Goal: Task Accomplishment & Management: Manage account settings

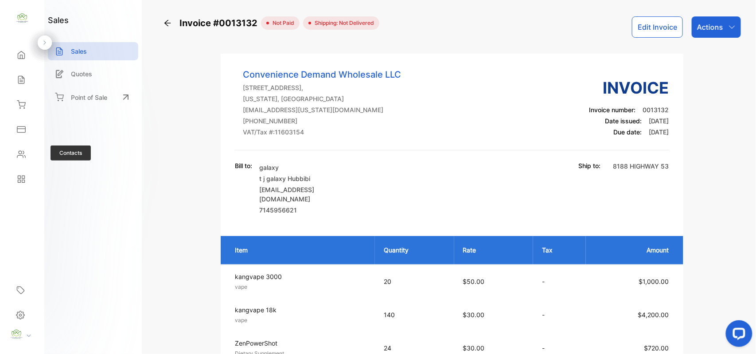
drag, startPoint x: 22, startPoint y: 154, endPoint x: 57, endPoint y: 154, distance: 34.6
click at [32, 154] on div "Contacts" at bounding box center [22, 154] width 30 height 18
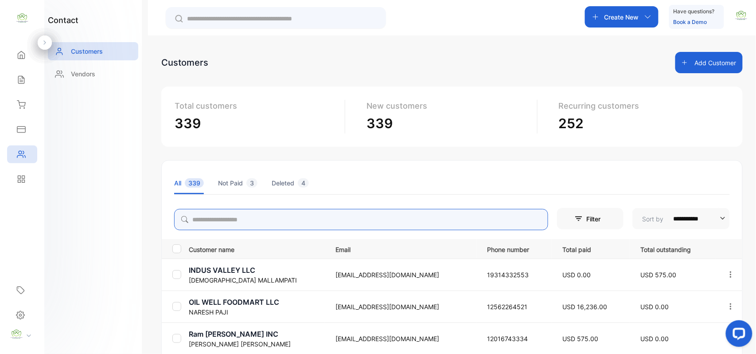
click at [329, 215] on input "search" at bounding box center [361, 219] width 374 height 21
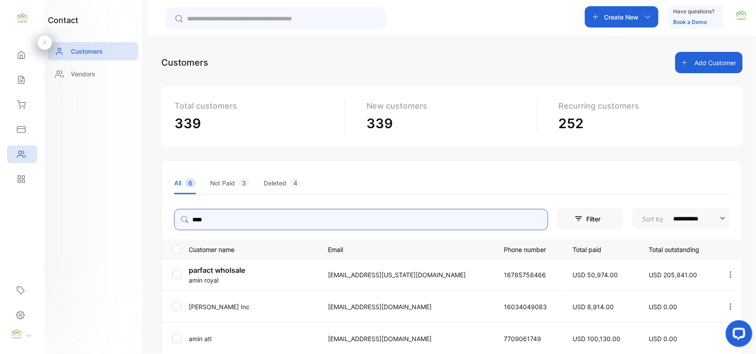
type input "****"
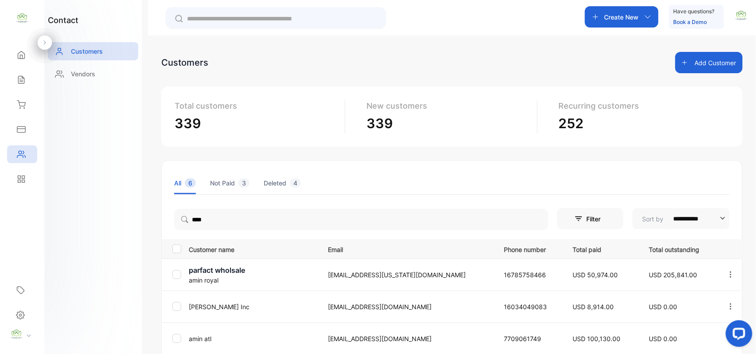
click at [110, 214] on div "contact Customers Vendors" at bounding box center [93, 177] width 98 height 354
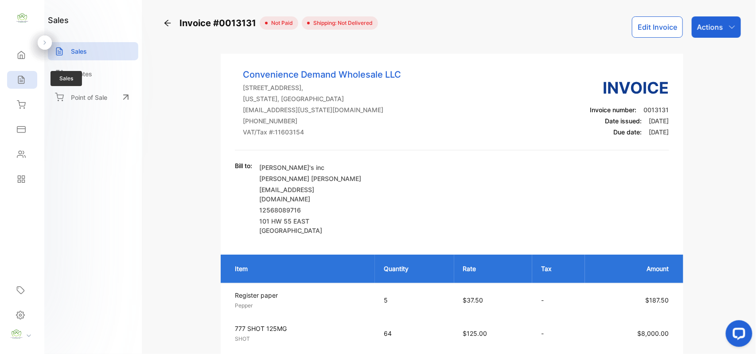
click at [22, 77] on icon at bounding box center [21, 80] width 6 height 8
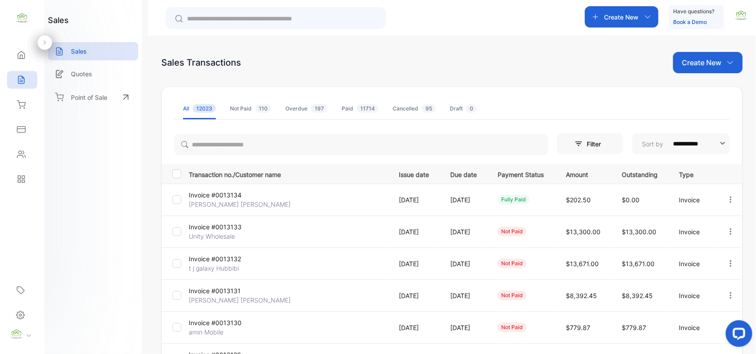
drag, startPoint x: 708, startPoint y: 59, endPoint x: 723, endPoint y: 36, distance: 26.8
click at [708, 59] on p "Create New" at bounding box center [701, 62] width 39 height 11
click at [717, 86] on div "Invoice" at bounding box center [711, 92] width 62 height 18
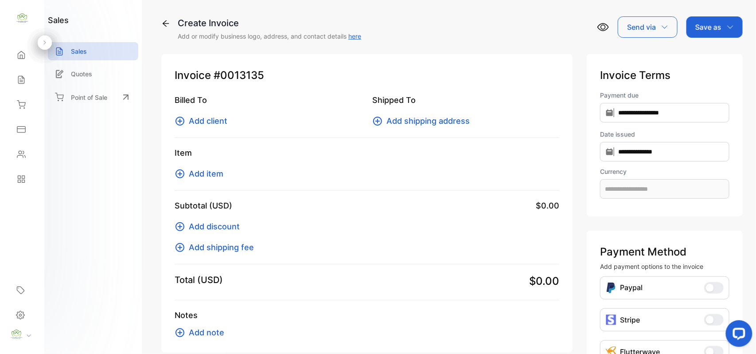
type input "**********"
drag, startPoint x: 199, startPoint y: 120, endPoint x: 205, endPoint y: 117, distance: 6.6
click at [205, 117] on span "Add client" at bounding box center [208, 121] width 39 height 12
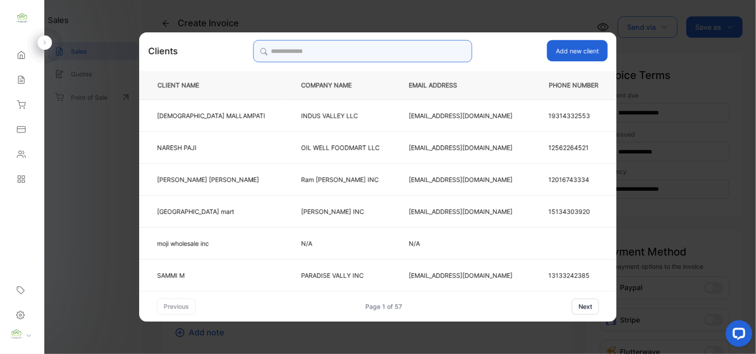
click at [382, 44] on input "search" at bounding box center [362, 51] width 219 height 22
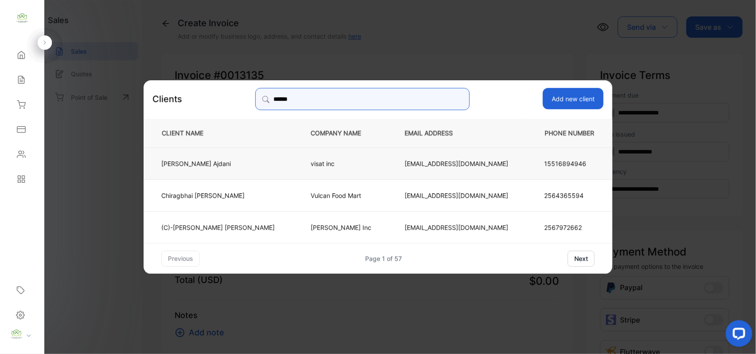
type input "******"
click at [253, 167] on p "Chirag Ajdani" at bounding box center [217, 162] width 113 height 9
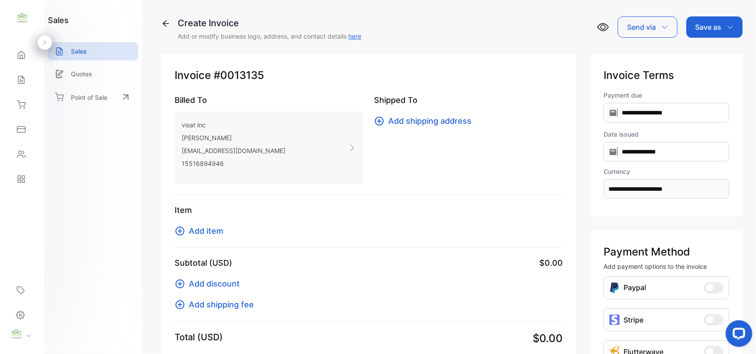
click at [220, 231] on span "Add item" at bounding box center [206, 231] width 35 height 12
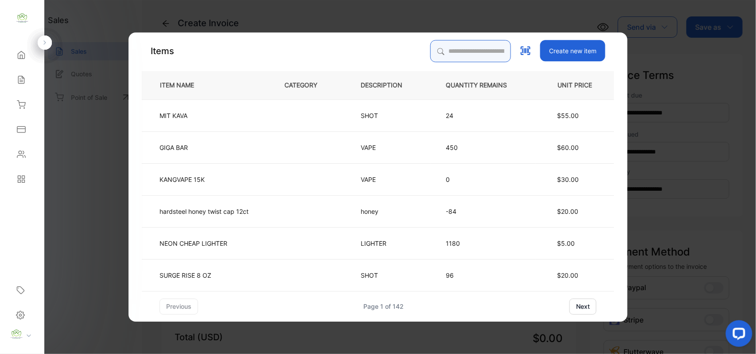
click at [471, 54] on input "search" at bounding box center [470, 51] width 81 height 22
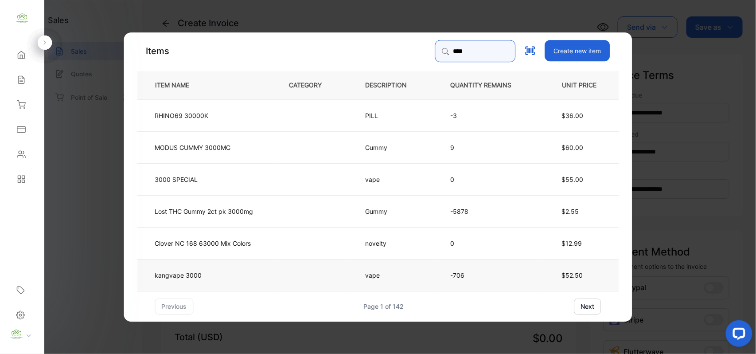
type input "****"
drag, startPoint x: 235, startPoint y: 268, endPoint x: 238, endPoint y: 265, distance: 4.8
click at [238, 265] on td "kangvape 3000" at bounding box center [205, 274] width 137 height 32
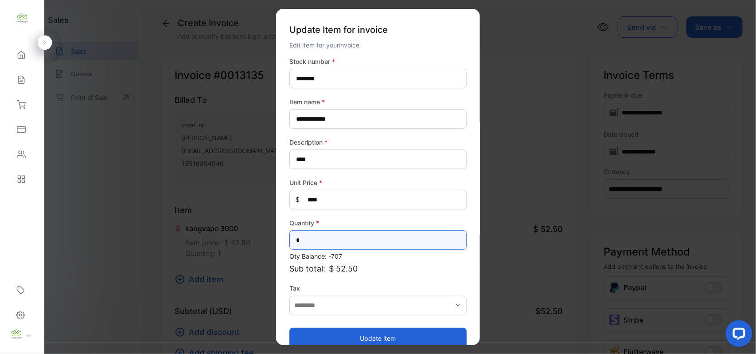
click at [369, 237] on input "*" at bounding box center [377, 240] width 177 height 20
type input "*"
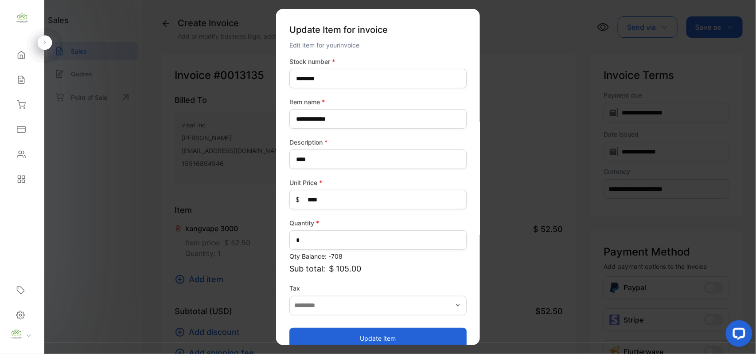
click at [348, 334] on button "Update item" at bounding box center [377, 337] width 177 height 21
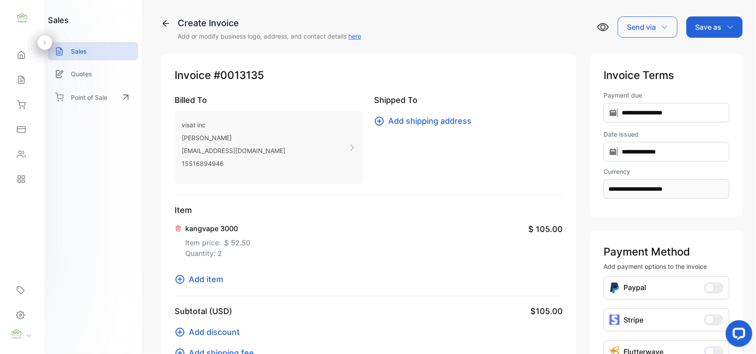
drag, startPoint x: 189, startPoint y: 275, endPoint x: 194, endPoint y: 277, distance: 5.2
click at [194, 277] on span "Add item" at bounding box center [206, 279] width 35 height 12
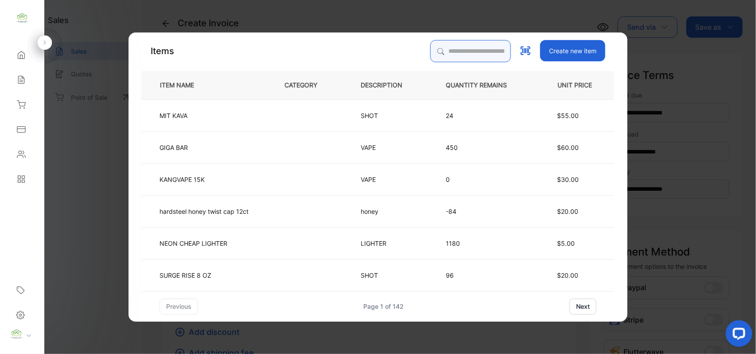
click at [469, 45] on input "search" at bounding box center [470, 51] width 81 height 22
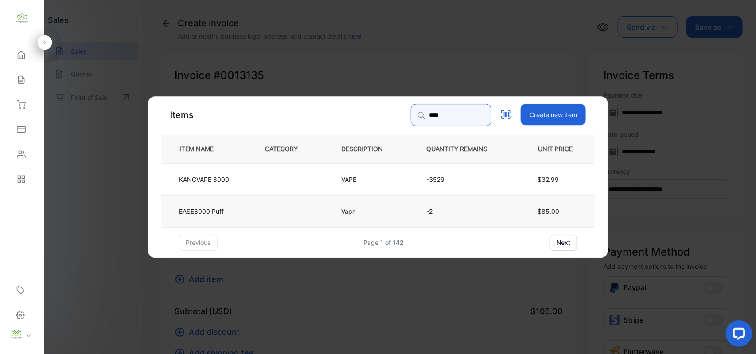
type input "****"
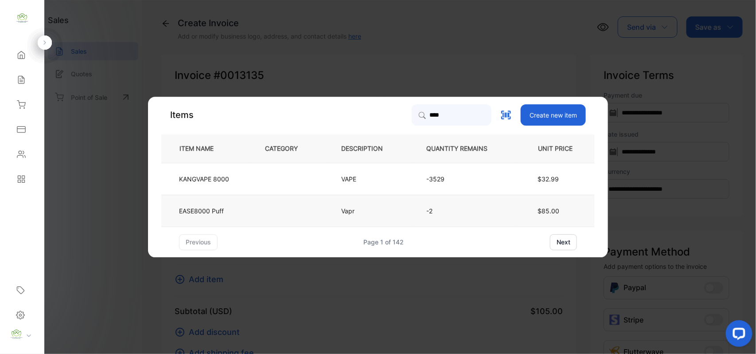
click at [203, 215] on p "EASE8000 Puff" at bounding box center [201, 210] width 45 height 9
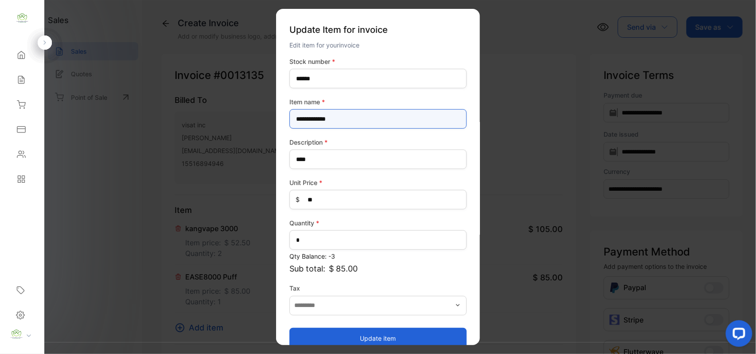
click at [314, 118] on name-inputItem_Name "**********" at bounding box center [377, 119] width 177 height 20
click at [379, 121] on name-inputItem_Name "*********" at bounding box center [377, 119] width 177 height 20
type name-inputItem_Name "****"
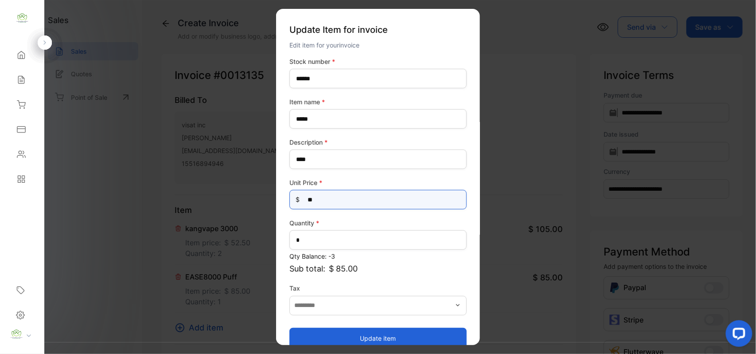
click at [340, 203] on Price-inputprice "**" at bounding box center [377, 200] width 177 height 20
type Price-inputprice "*"
type Price-inputprice "**"
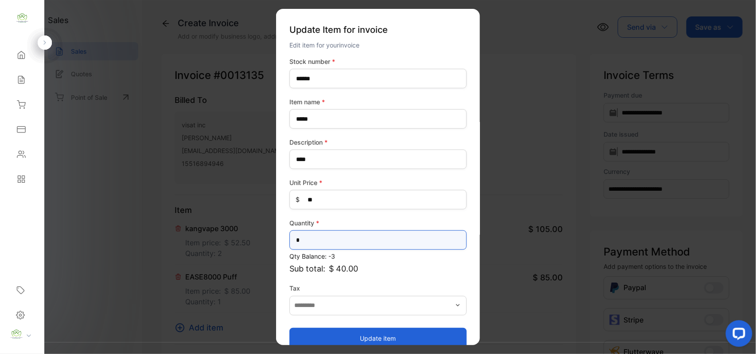
click at [321, 241] on input "*" at bounding box center [377, 240] width 177 height 20
type input "*"
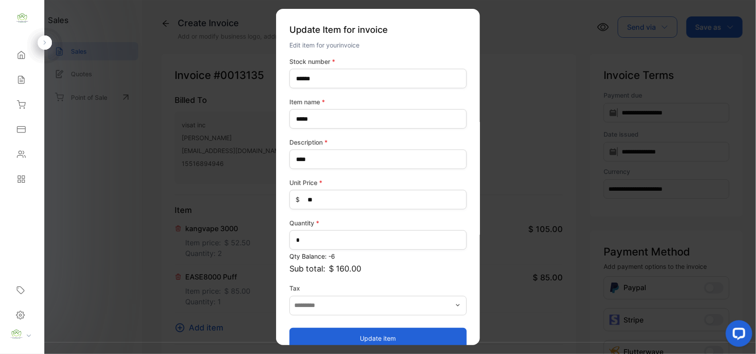
click at [387, 339] on button "Update item" at bounding box center [377, 337] width 177 height 21
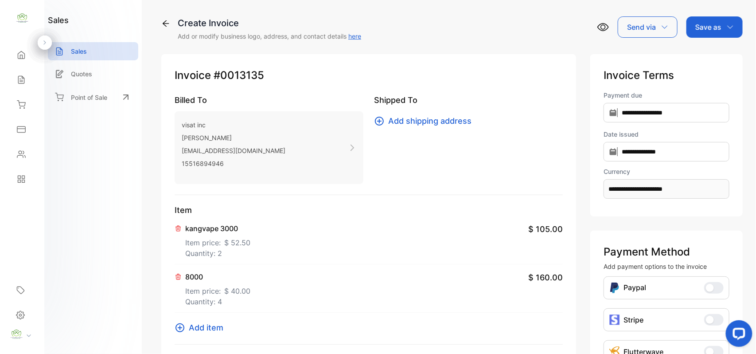
click at [199, 328] on span "Add item" at bounding box center [206, 327] width 35 height 12
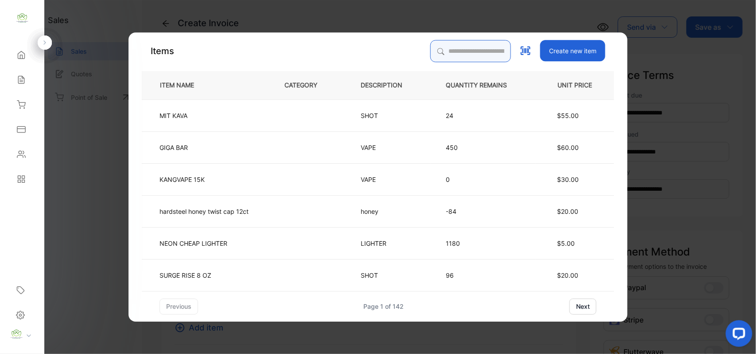
click at [438, 55] on input "search" at bounding box center [470, 51] width 81 height 22
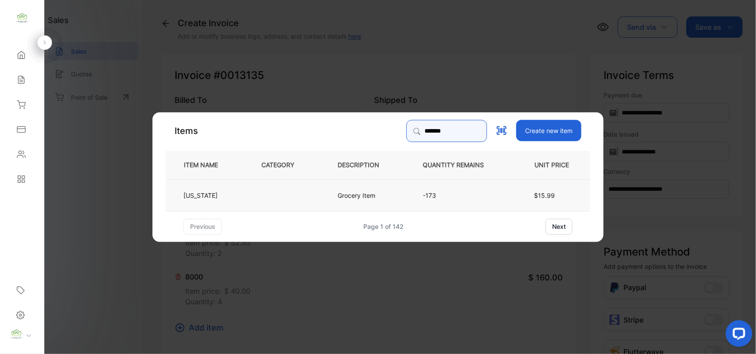
type input "*******"
click at [282, 204] on td at bounding box center [285, 195] width 76 height 32
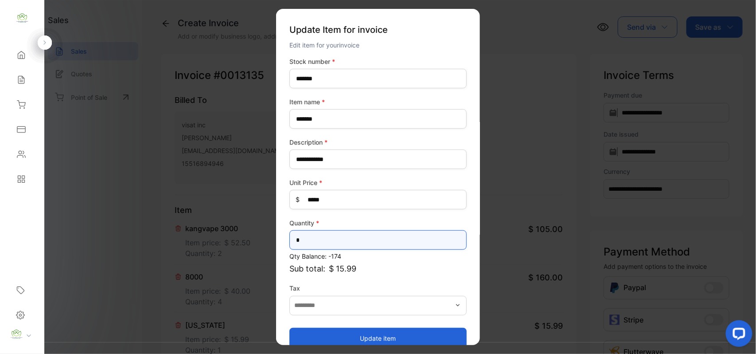
click at [352, 243] on input "*" at bounding box center [377, 240] width 177 height 20
type input "*"
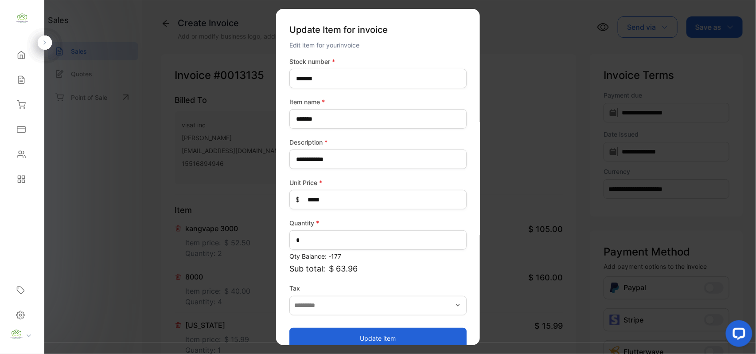
drag, startPoint x: 360, startPoint y: 340, endPoint x: 369, endPoint y: 340, distance: 8.9
click at [369, 340] on button "Update item" at bounding box center [377, 337] width 177 height 21
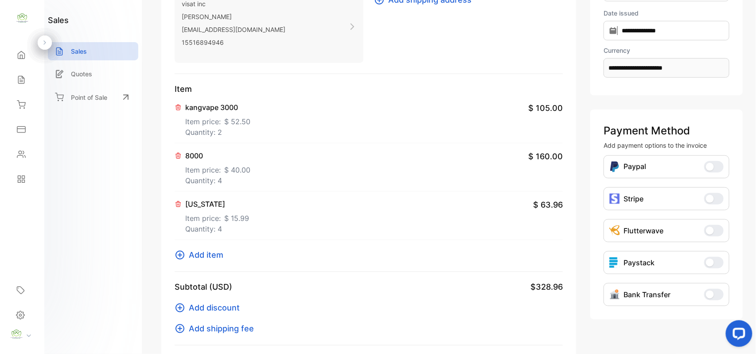
scroll to position [276, 0]
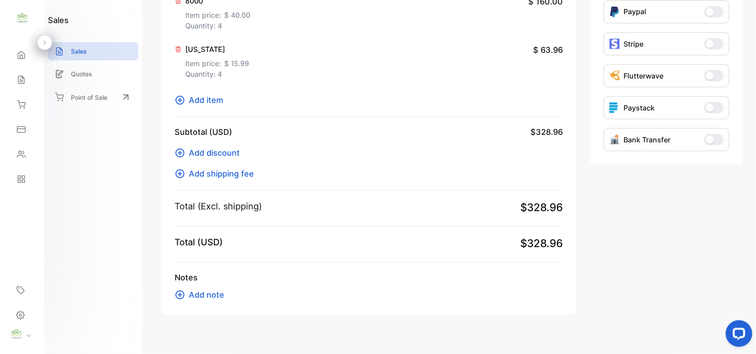
click at [207, 100] on span "Add item" at bounding box center [206, 100] width 35 height 12
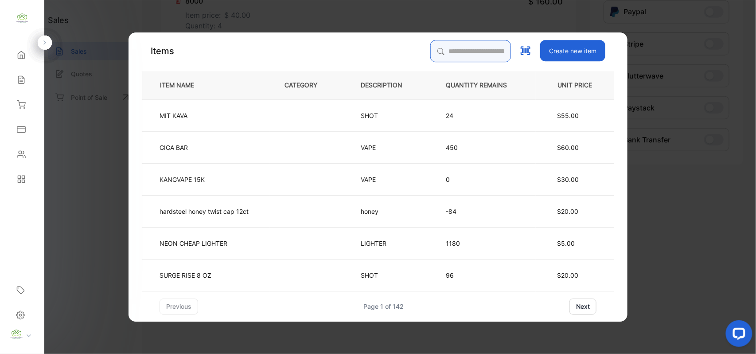
click at [485, 46] on input "search" at bounding box center [470, 51] width 81 height 22
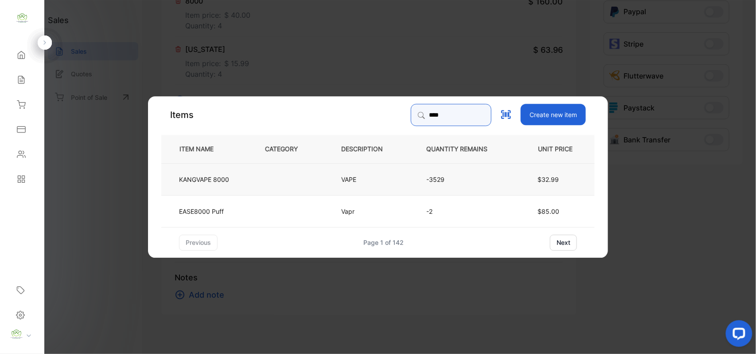
type input "****"
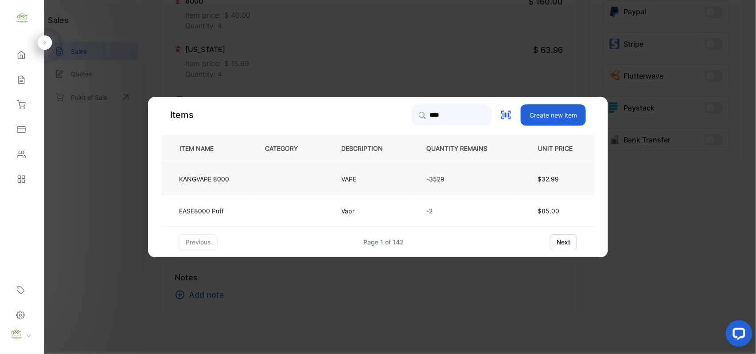
click at [247, 179] on td "KANGVAPE 8000" at bounding box center [205, 179] width 89 height 32
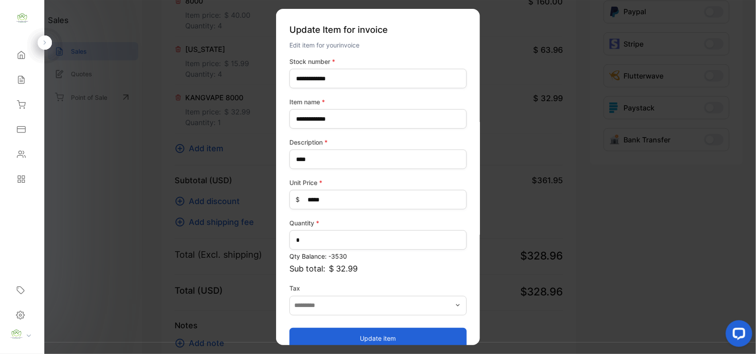
click at [380, 332] on button "Update item" at bounding box center [377, 337] width 177 height 21
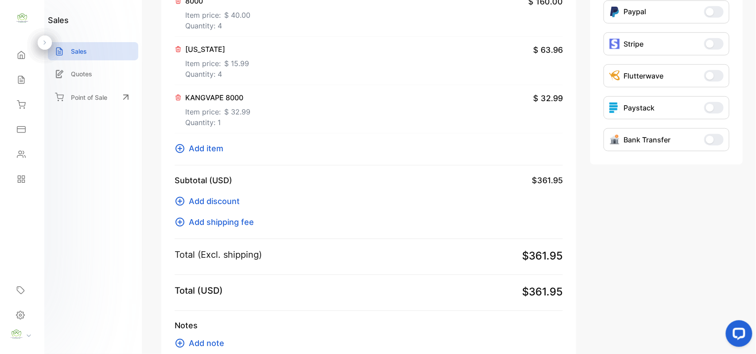
click at [194, 146] on span "Add item" at bounding box center [206, 148] width 35 height 12
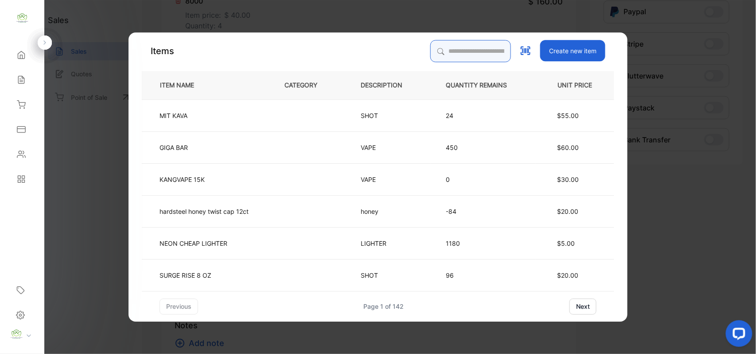
click at [483, 53] on input "search" at bounding box center [470, 51] width 81 height 22
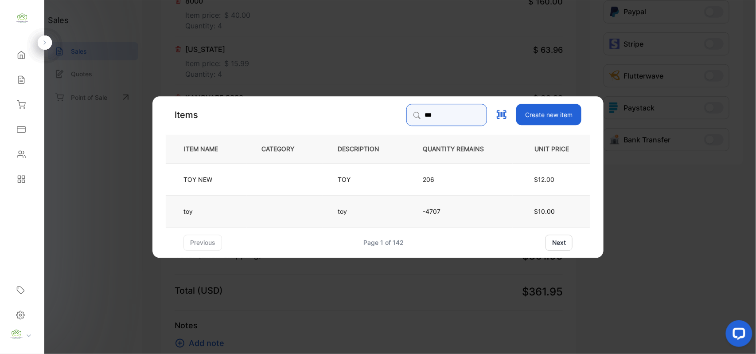
type input "***"
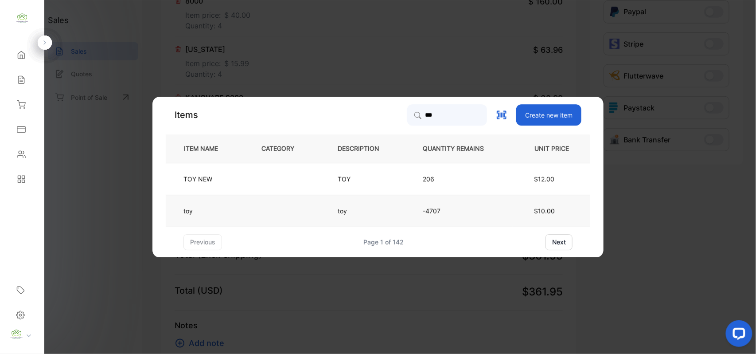
click at [285, 214] on td at bounding box center [285, 211] width 76 height 32
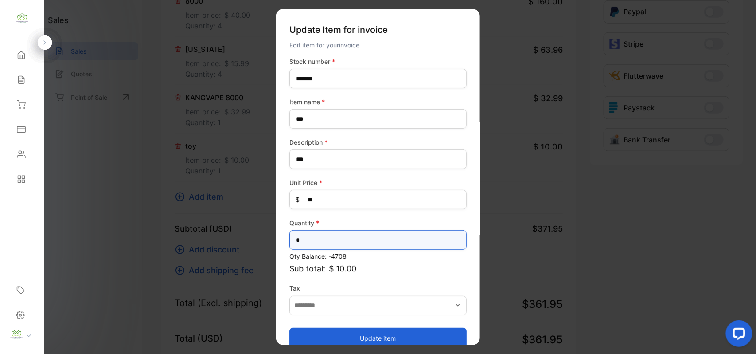
click at [373, 239] on input "*" at bounding box center [377, 240] width 177 height 20
type input "*"
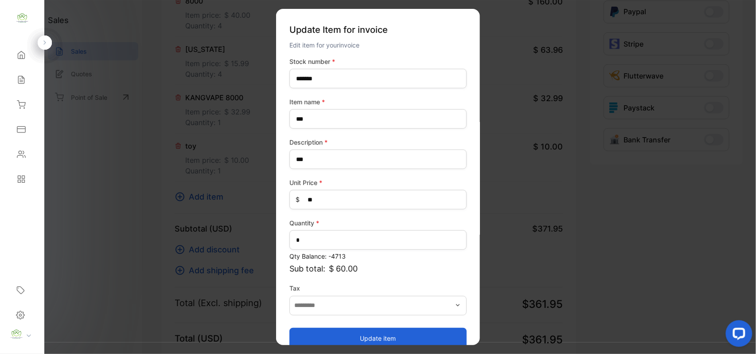
click at [346, 334] on button "Update item" at bounding box center [377, 337] width 177 height 21
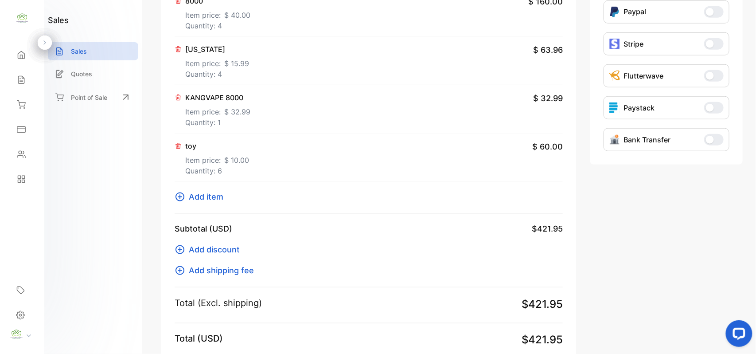
click at [217, 167] on p "Quantity: 6" at bounding box center [217, 170] width 64 height 11
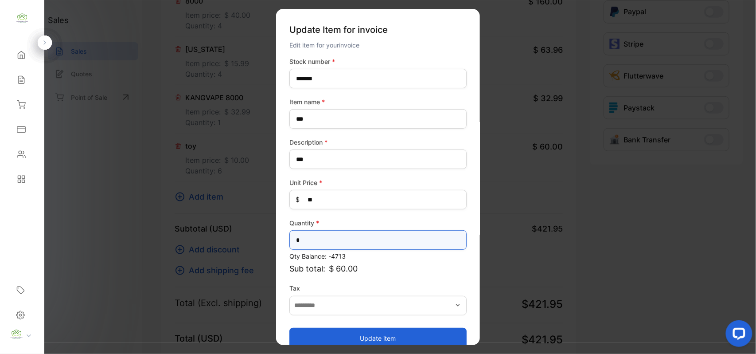
click at [351, 240] on input "*" at bounding box center [377, 240] width 177 height 20
type input "**"
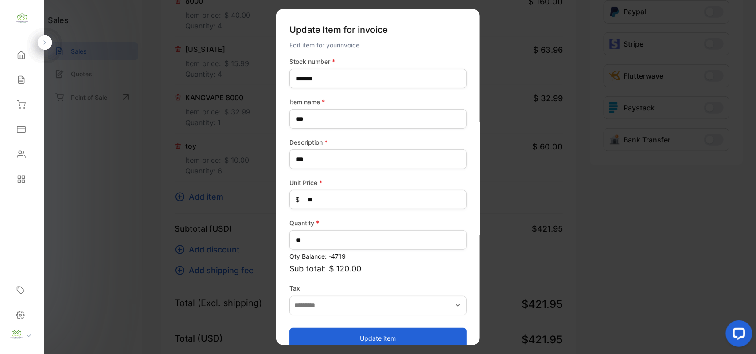
click at [309, 337] on button "Update item" at bounding box center [377, 337] width 177 height 21
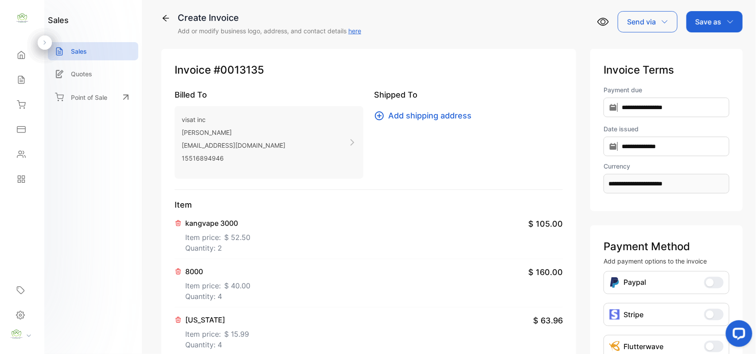
scroll to position [0, 0]
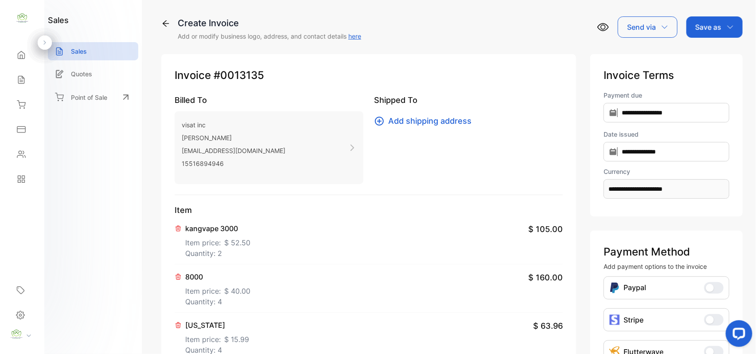
click at [725, 31] on div "Save as" at bounding box center [715, 26] width 56 height 21
click at [719, 50] on div "Invoice" at bounding box center [712, 56] width 51 height 18
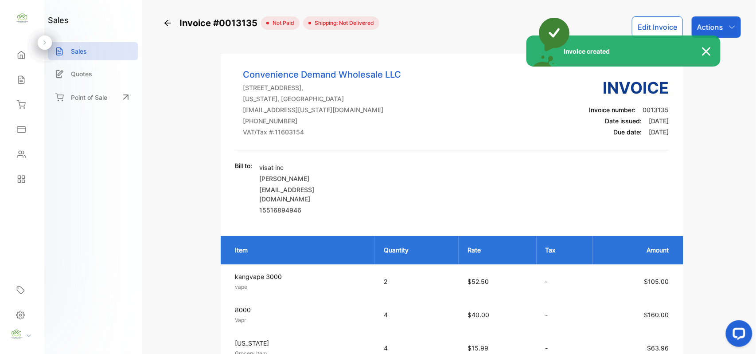
drag, startPoint x: 438, startPoint y: 108, endPoint x: 713, endPoint y: 11, distance: 291.5
click at [440, 108] on div "Invoice created" at bounding box center [378, 177] width 756 height 354
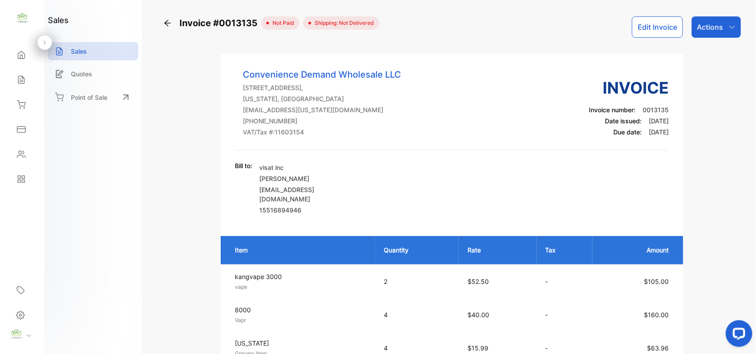
click at [720, 22] on p "Actions" at bounding box center [710, 27] width 26 height 11
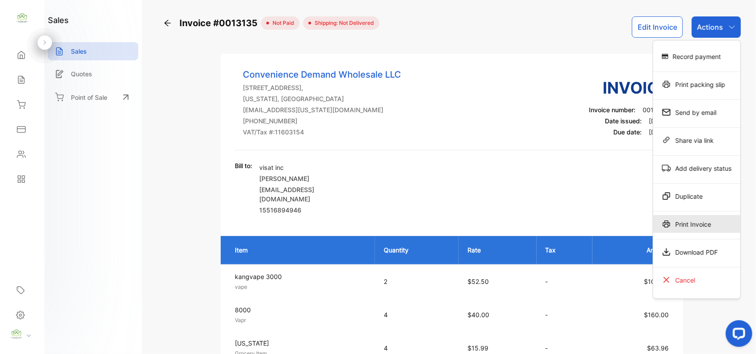
click at [690, 224] on div "Print Invoice" at bounding box center [696, 224] width 87 height 18
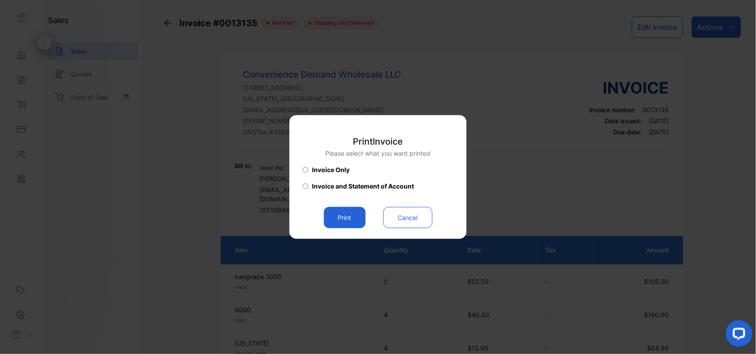
click at [339, 225] on button "Print" at bounding box center [345, 217] width 42 height 21
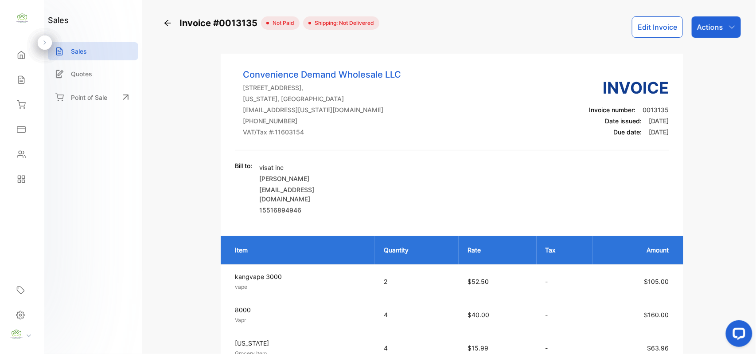
click at [18, 74] on div "Sales" at bounding box center [22, 80] width 30 height 18
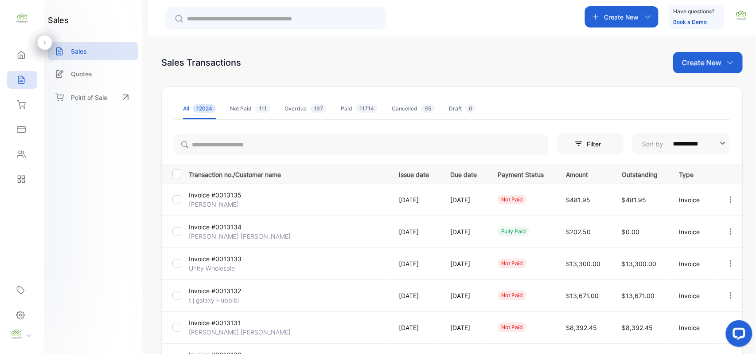
click at [729, 196] on icon "button" at bounding box center [731, 199] width 8 height 8
click at [700, 249] on span "Record payment" at bounding box center [705, 250] width 55 height 11
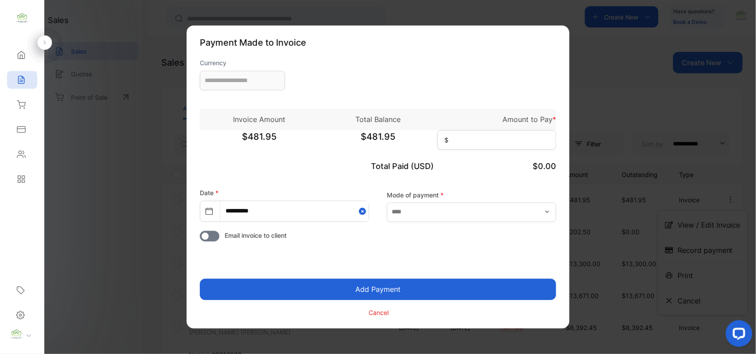
type input "**********"
click at [521, 139] on input at bounding box center [497, 140] width 119 height 20
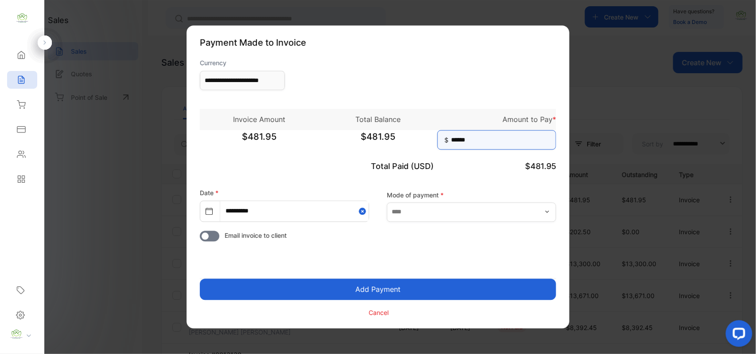
type input "******"
click at [200, 279] on button "Add Payment" at bounding box center [378, 289] width 356 height 21
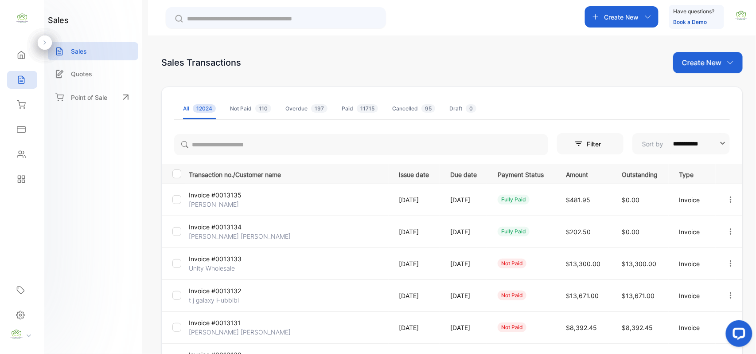
click at [216, 203] on p "Chirag Ajdani" at bounding box center [222, 203] width 66 height 9
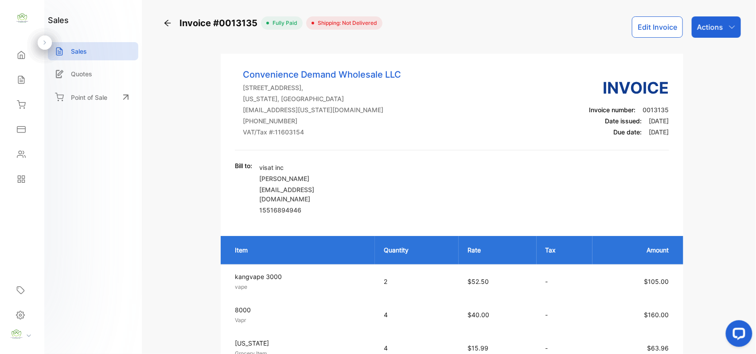
click at [712, 28] on p "Actions" at bounding box center [710, 27] width 26 height 11
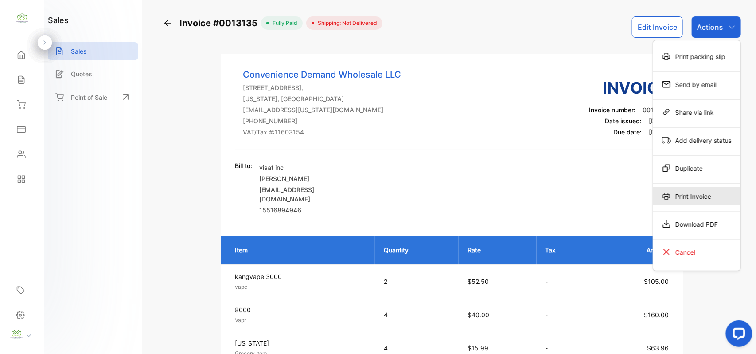
click at [694, 198] on div "Print Invoice" at bounding box center [696, 196] width 87 height 18
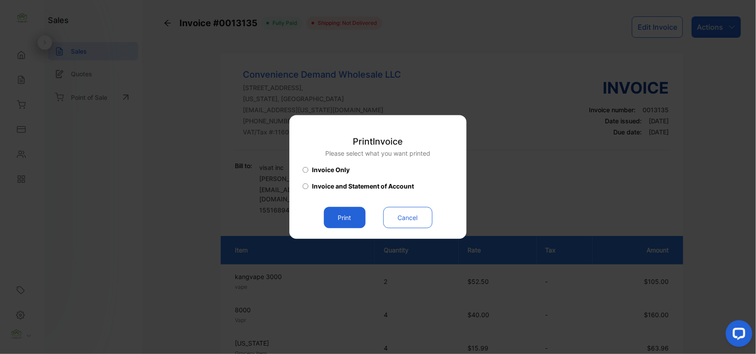
click at [349, 221] on button "Print" at bounding box center [345, 217] width 42 height 21
